Goal: Book appointment/travel/reservation

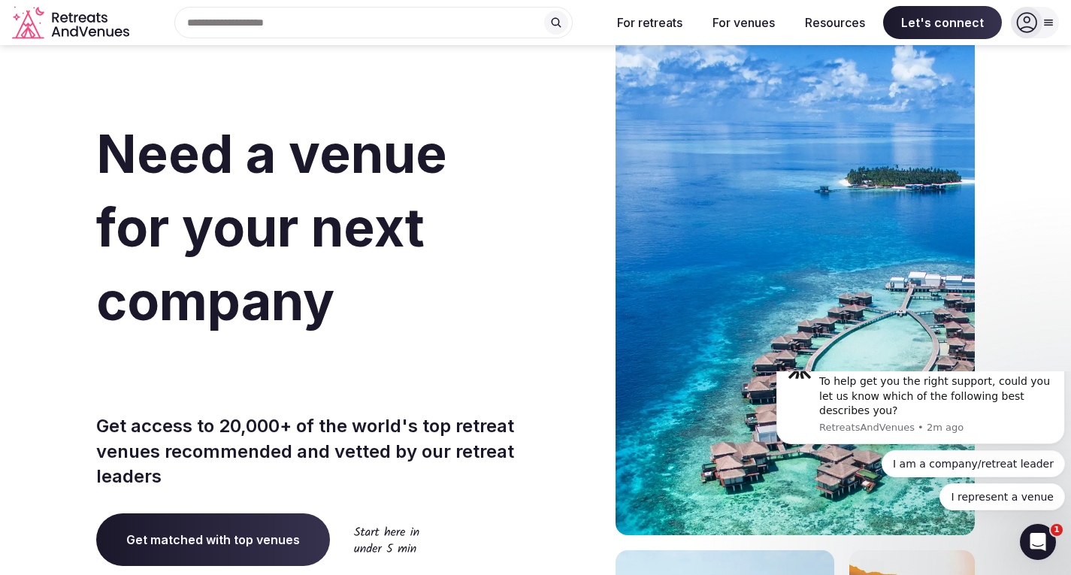
click at [1038, 22] on div at bounding box center [1027, 23] width 32 height 32
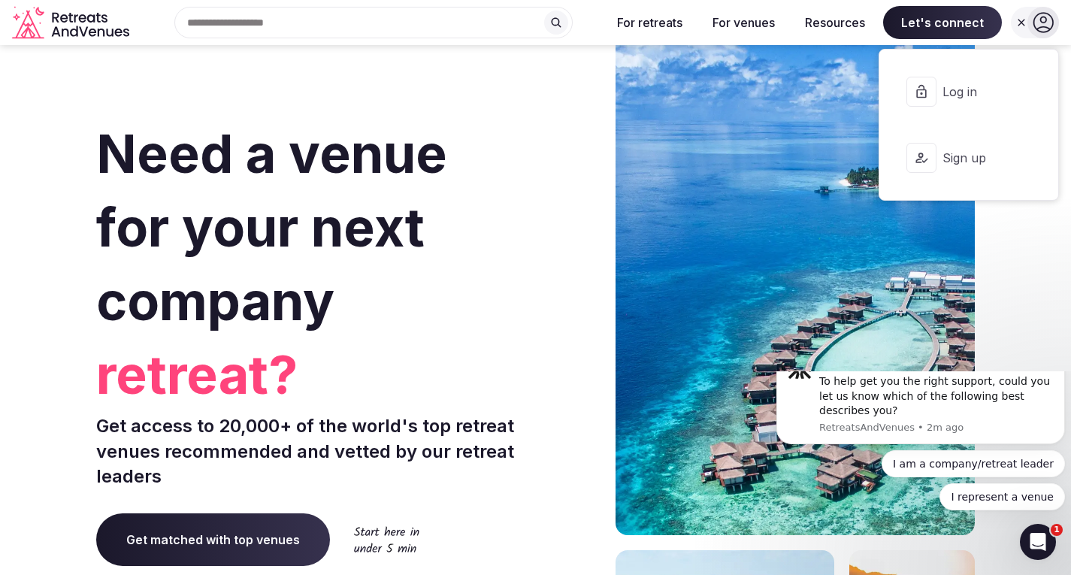
click at [988, 77] on button "Log in" at bounding box center [968, 92] width 155 height 60
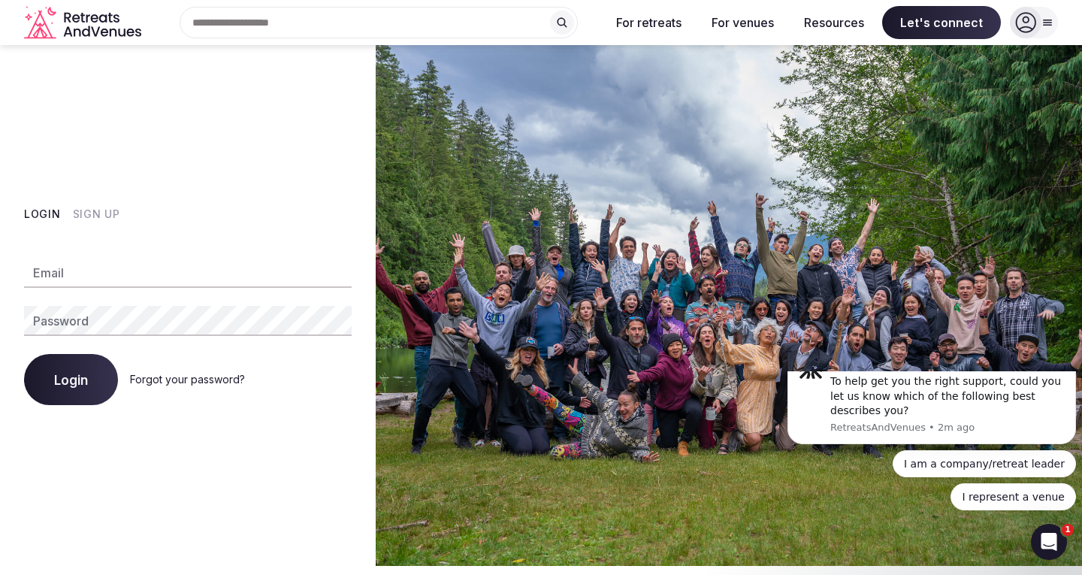
type input "**********"
click at [65, 382] on span "Login" at bounding box center [71, 379] width 34 height 15
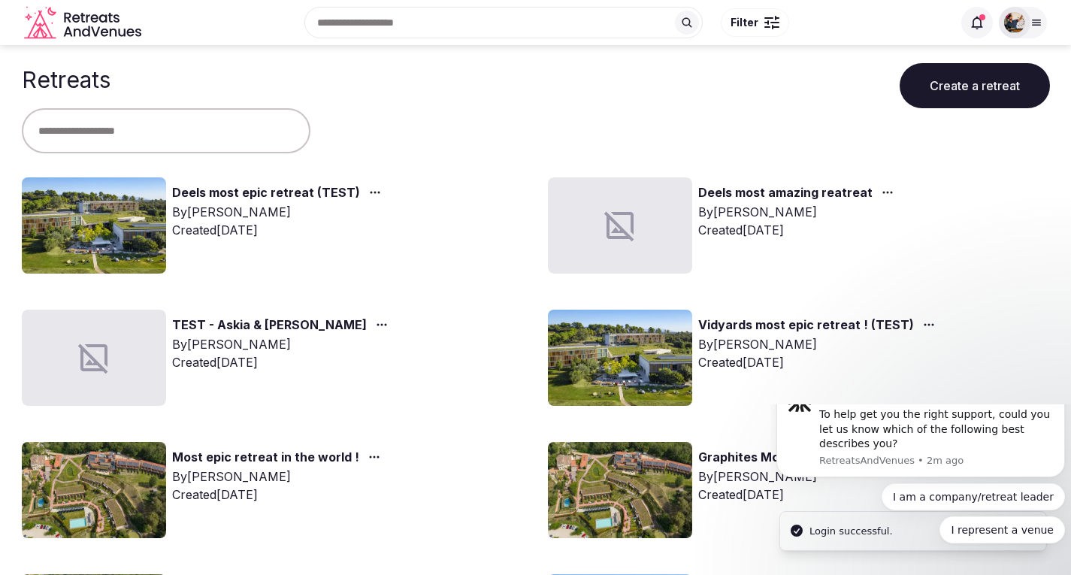
click at [1033, 20] on icon at bounding box center [1037, 22] width 8 height 5
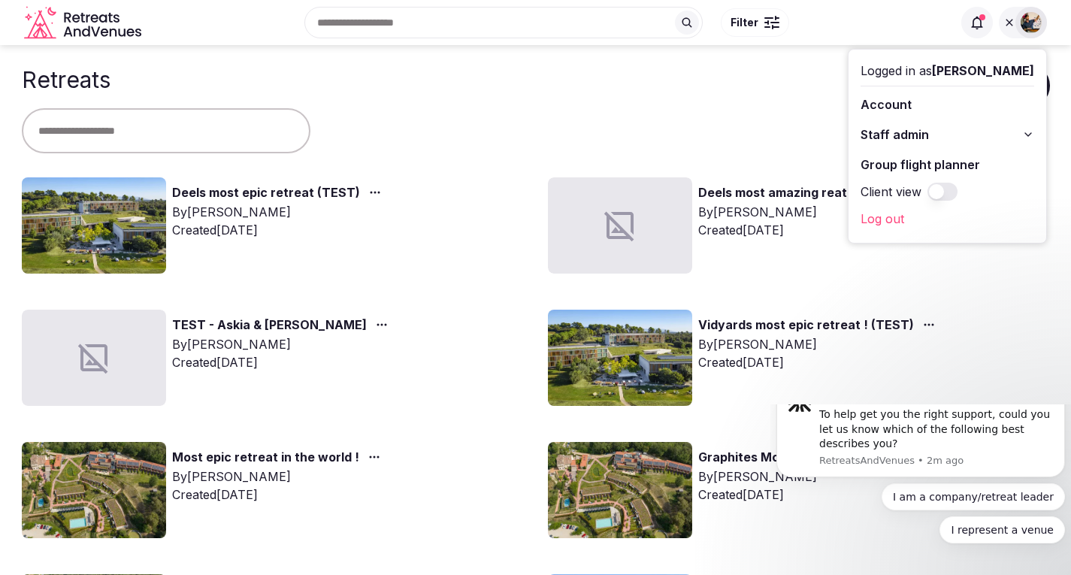
click at [223, 184] on link "Deels most epic retreat (TEST)" at bounding box center [266, 193] width 188 height 20
click at [228, 192] on link "Deels most epic retreat (TEST)" at bounding box center [266, 193] width 188 height 20
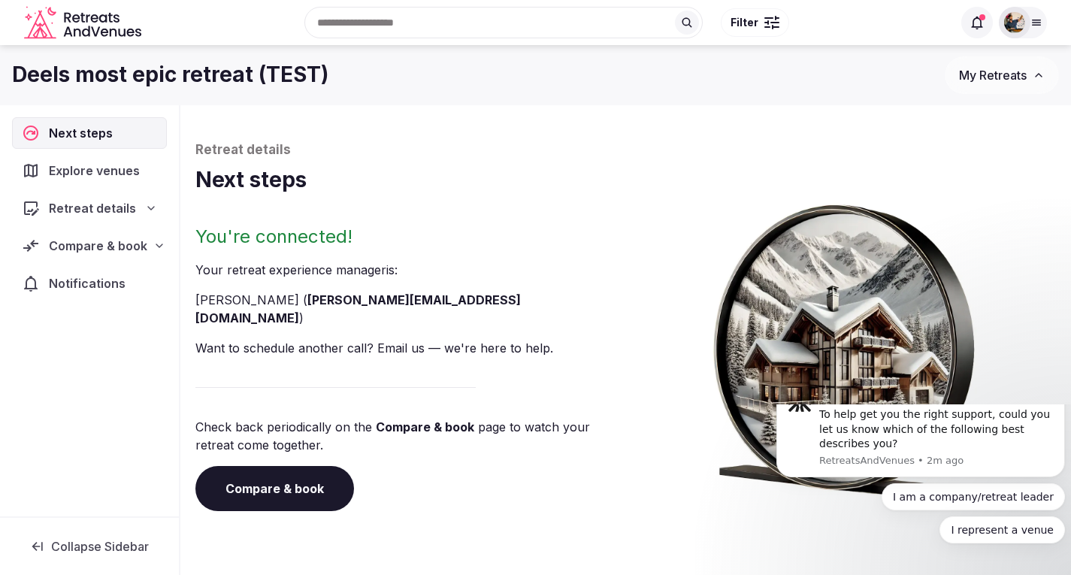
click at [77, 249] on span "Compare & book" at bounding box center [98, 246] width 98 height 18
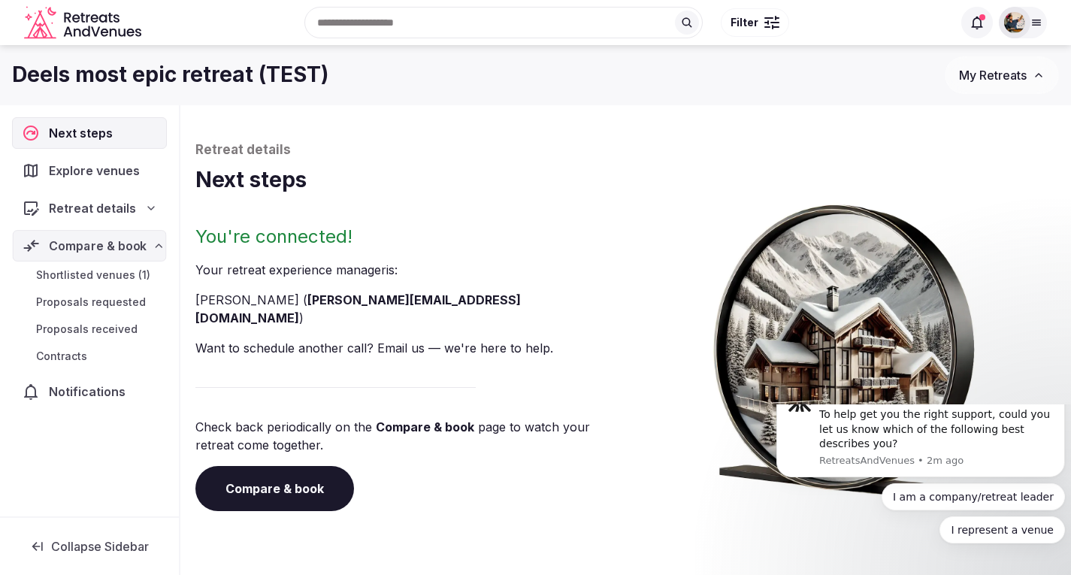
click at [89, 212] on span "Retreat details" at bounding box center [92, 208] width 87 height 18
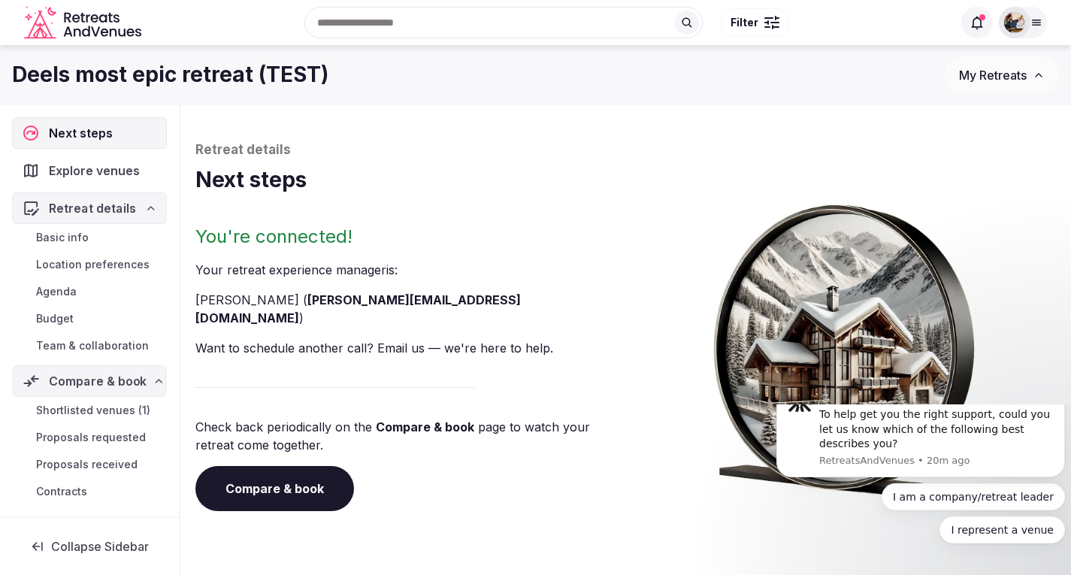
click at [145, 209] on icon at bounding box center [151, 208] width 12 height 12
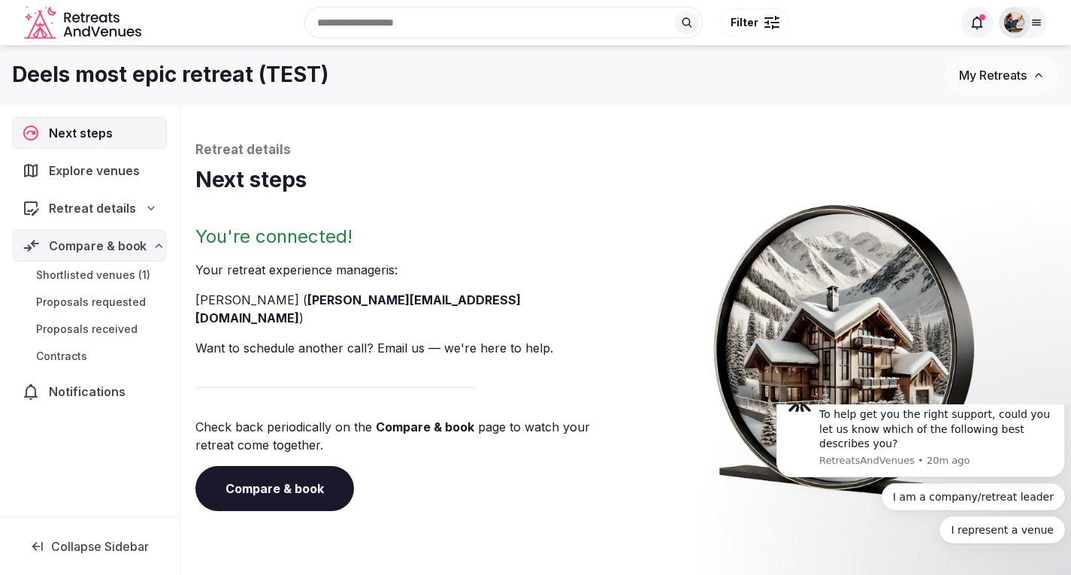
click at [153, 242] on icon at bounding box center [159, 246] width 12 height 12
